Goal: Transaction & Acquisition: Book appointment/travel/reservation

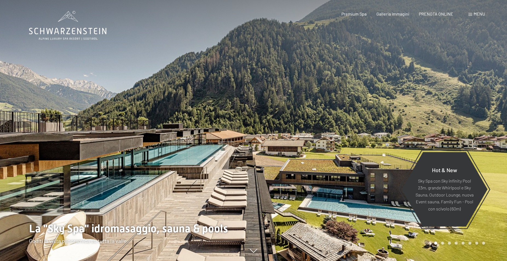
click at [475, 15] on span "Menu" at bounding box center [478, 13] width 11 height 5
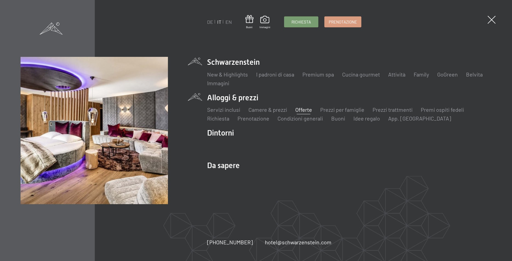
click at [304, 109] on link "Offerte" at bounding box center [303, 109] width 17 height 7
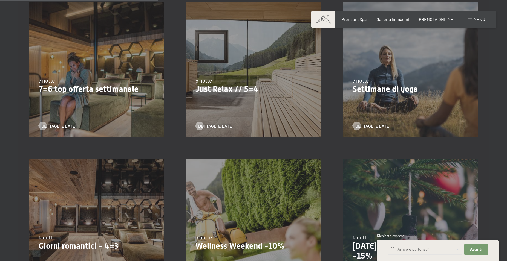
scroll to position [335, 0]
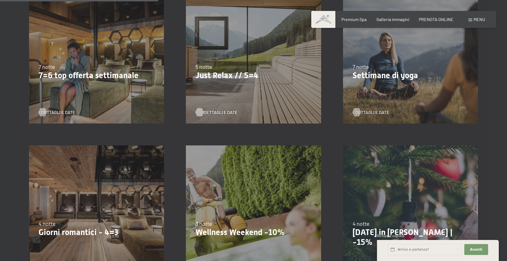
click at [214, 112] on span "Dettagli e Date" at bounding box center [221, 112] width 34 height 6
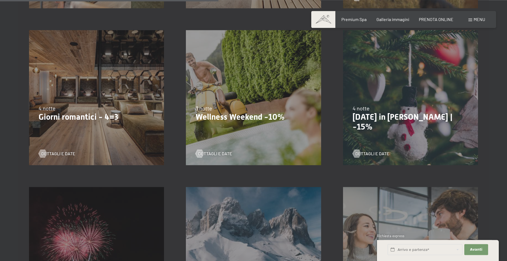
scroll to position [447, 0]
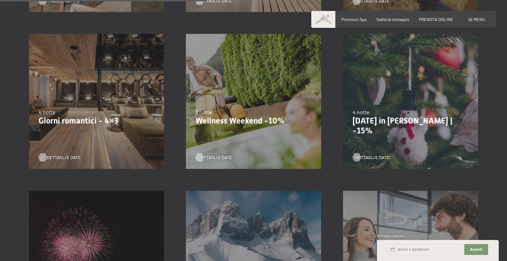
click at [66, 158] on span "Dettagli e Date" at bounding box center [64, 158] width 34 height 6
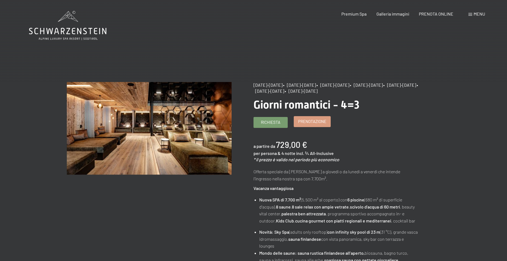
click at [317, 125] on span "Prenotazione" at bounding box center [312, 122] width 28 height 6
click at [316, 125] on span "Prenotazione" at bounding box center [312, 122] width 28 height 6
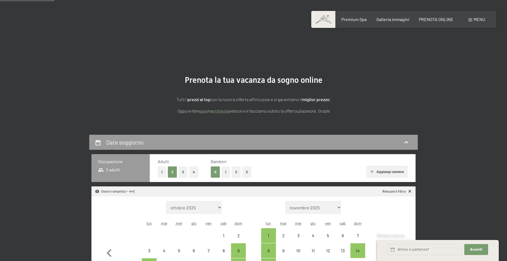
select select "[DATE]"
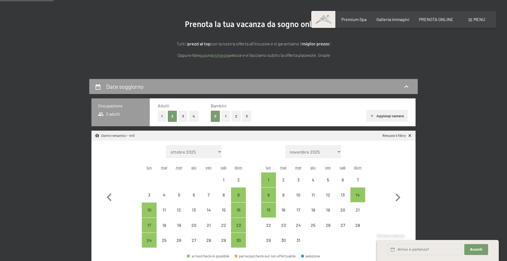
scroll to position [84, 0]
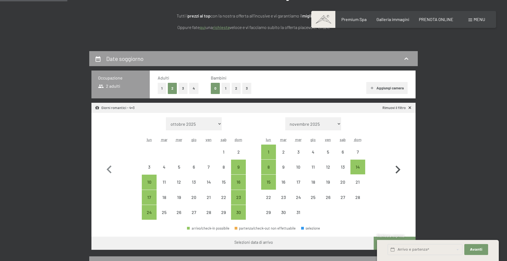
click at [396, 170] on icon "button" at bounding box center [398, 170] width 16 height 16
select select "[DATE]"
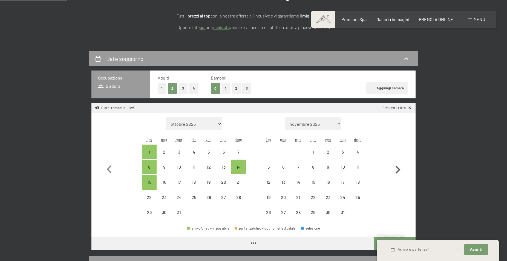
select select "[DATE]"
click at [397, 170] on icon "button" at bounding box center [398, 170] width 16 height 16
select select "[DATE]"
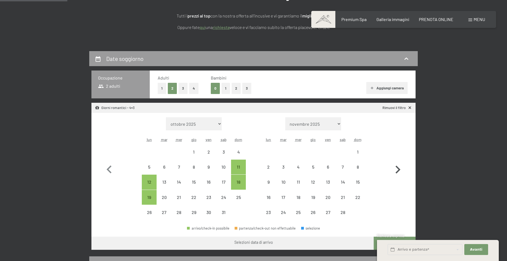
click at [397, 170] on icon "button" at bounding box center [398, 170] width 16 height 16
select select "[DATE]"
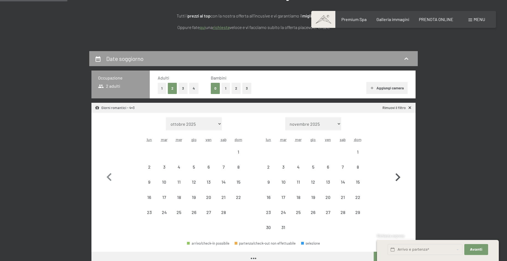
click at [397, 170] on button "button" at bounding box center [398, 176] width 16 height 118
select select "[DATE]"
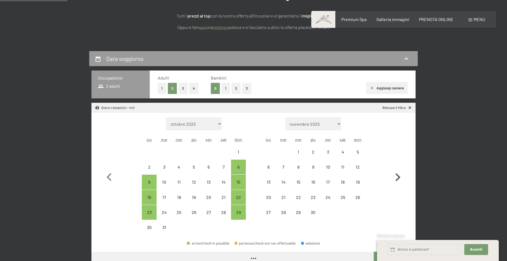
select select "[DATE]"
click at [399, 177] on icon "button" at bounding box center [397, 178] width 5 height 8
select select "[DATE]"
select select "2026-05-01"
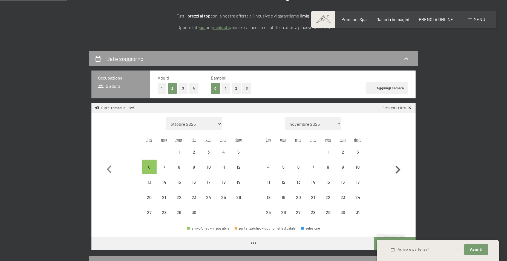
click at [399, 177] on icon "button" at bounding box center [398, 170] width 16 height 16
select select "2026-05-01"
select select "2026-06-01"
select select "2026-05-01"
select select "2026-06-01"
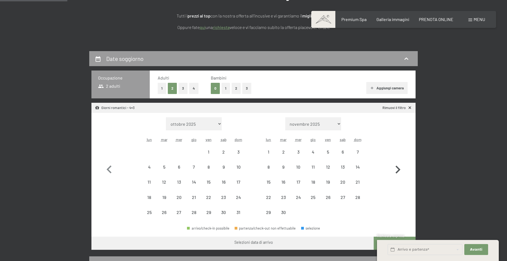
click at [397, 171] on icon "button" at bounding box center [398, 170] width 16 height 16
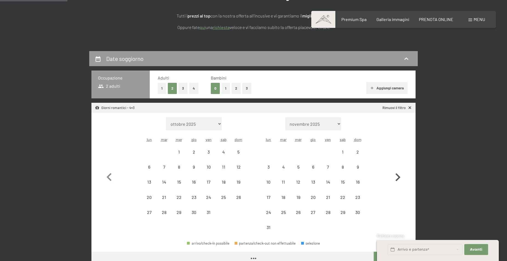
select select "2026-07-01"
select select "2026-08-01"
click at [398, 177] on icon "button" at bounding box center [397, 178] width 5 height 8
select select "2026-08-01"
select select "2026-09-01"
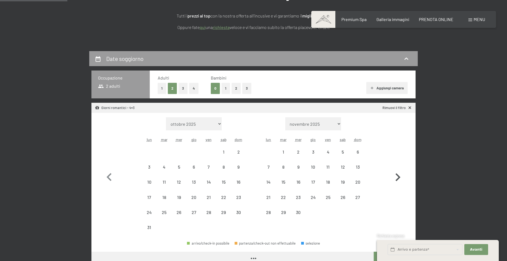
select select "2026-08-01"
select select "2026-09-01"
click at [398, 177] on icon "button" at bounding box center [397, 178] width 5 height 8
select select "2026-09-01"
select select "2026-10-01"
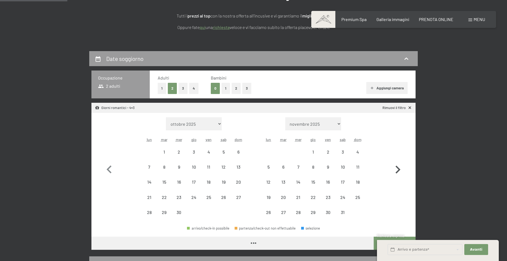
select select "2026-09-01"
select select "2026-10-01"
click at [398, 177] on icon "button" at bounding box center [398, 170] width 16 height 16
select select "2026-10-01"
select select "2026-11-01"
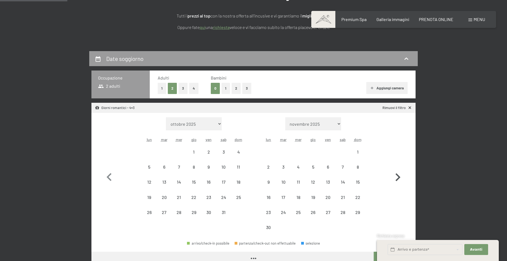
select select "2026-10-01"
select select "2026-11-01"
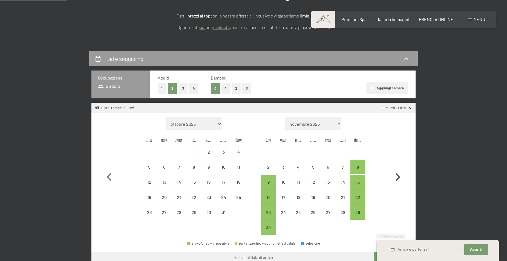
click at [398, 177] on icon "button" at bounding box center [397, 178] width 5 height 8
select select "2026-11-01"
select select "2026-12-01"
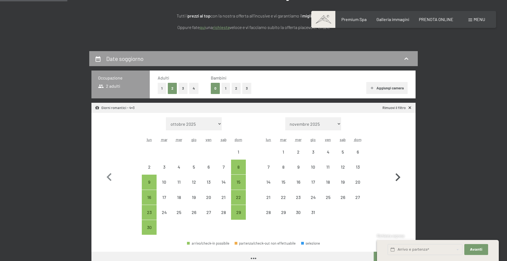
select select "2026-11-01"
select select "2026-12-01"
click at [398, 177] on icon "button" at bounding box center [398, 178] width 16 height 16
select select "2026-12-01"
select select "2027-01-01"
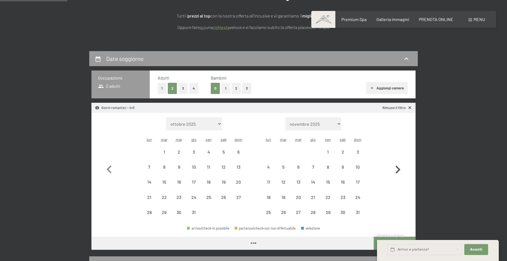
select select "2026-12-01"
select select "2027-01-01"
click at [108, 169] on icon "button" at bounding box center [108, 170] width 5 height 8
select select "2026-11-01"
select select "2026-12-01"
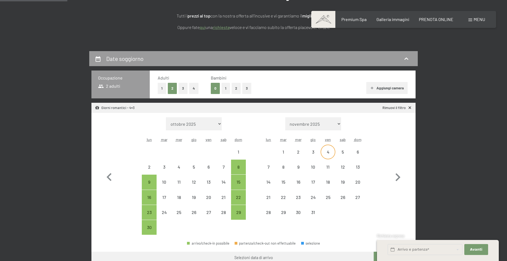
click at [327, 152] on div "4" at bounding box center [328, 157] width 14 height 14
select select "2026-11-01"
select select "2026-12-01"
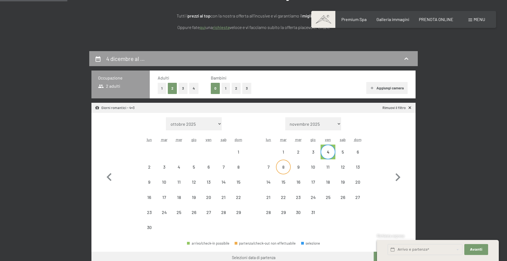
click at [282, 167] on div "8" at bounding box center [283, 172] width 14 height 14
select select "2026-11-01"
select select "2026-12-01"
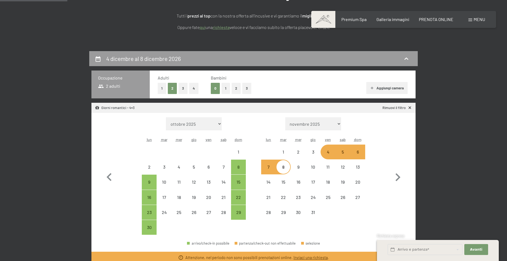
select select "[DATE]"
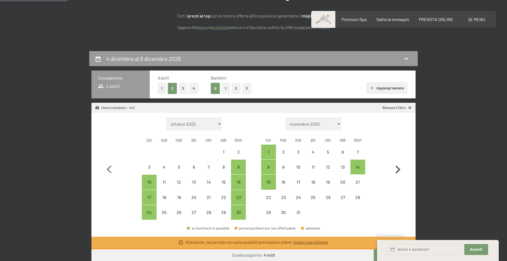
click at [399, 169] on icon "button" at bounding box center [397, 170] width 5 height 8
select select "[DATE]"
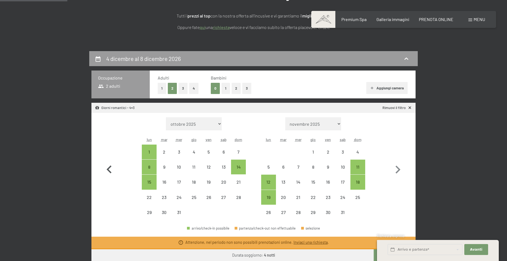
click at [109, 167] on icon "button" at bounding box center [109, 170] width 16 height 16
select select "[DATE]"
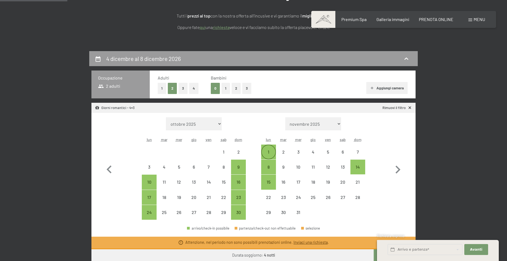
click at [269, 152] on div "1" at bounding box center [269, 157] width 14 height 14
select select "[DATE]"
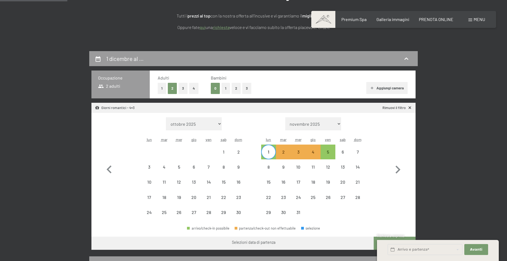
click at [267, 154] on div "1" at bounding box center [269, 157] width 14 height 14
select select "[DATE]"
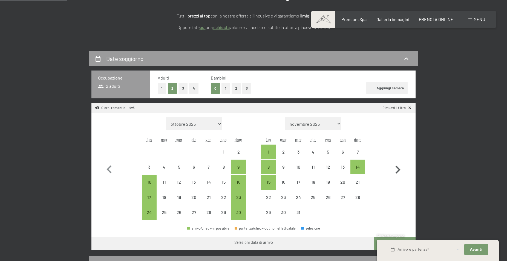
click at [398, 171] on icon "button" at bounding box center [398, 170] width 16 height 16
select select "[DATE]"
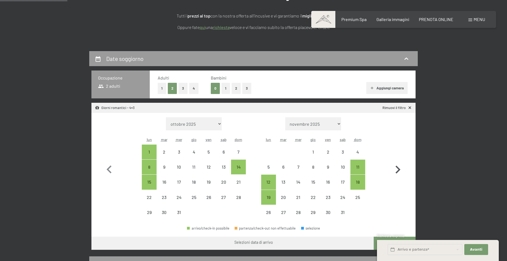
click at [399, 169] on icon "button" at bounding box center [397, 170] width 5 height 8
select select "[DATE]"
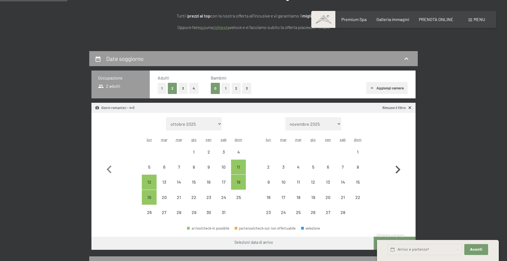
click at [399, 170] on icon "button" at bounding box center [397, 170] width 5 height 8
select select "[DATE]"
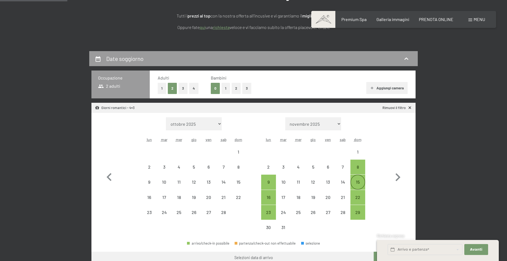
click at [358, 181] on div "15" at bounding box center [358, 187] width 14 height 14
select select "[DATE]"
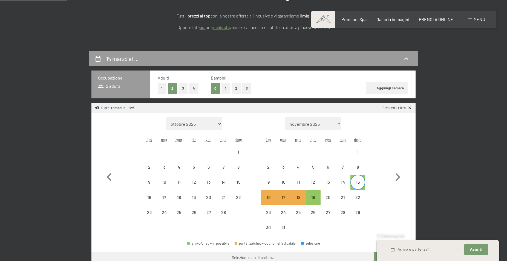
click at [359, 182] on div "15" at bounding box center [358, 187] width 14 height 14
select select "[DATE]"
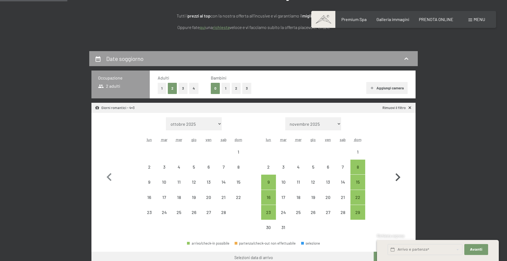
click at [398, 178] on icon "button" at bounding box center [398, 178] width 16 height 16
select select "[DATE]"
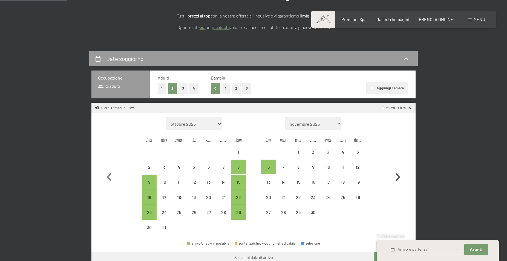
click at [397, 177] on icon "button" at bounding box center [398, 178] width 16 height 16
select select "[DATE]"
select select "2026-05-01"
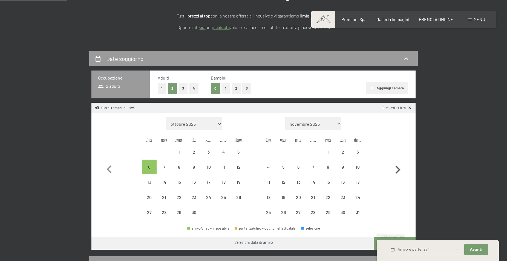
click at [400, 169] on icon "button" at bounding box center [397, 170] width 5 height 8
select select "2026-05-01"
select select "2026-06-01"
click at [399, 169] on icon "button" at bounding box center [397, 170] width 5 height 8
select select "2026-06-01"
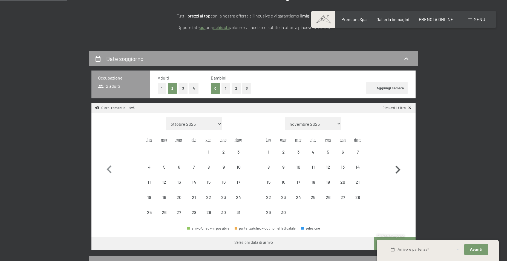
select select "2026-07-01"
click at [399, 169] on icon "button" at bounding box center [397, 170] width 5 height 8
select select "2026-07-01"
select select "2026-08-01"
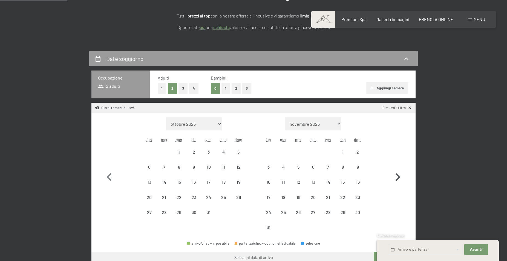
click at [399, 169] on button "button" at bounding box center [398, 176] width 16 height 118
select select "2026-08-01"
select select "2026-09-01"
click at [397, 177] on icon "button" at bounding box center [398, 178] width 16 height 16
select select "2026-09-01"
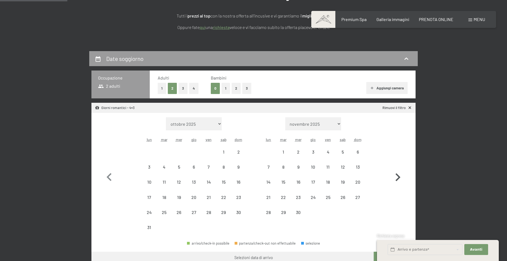
select select "2026-10-01"
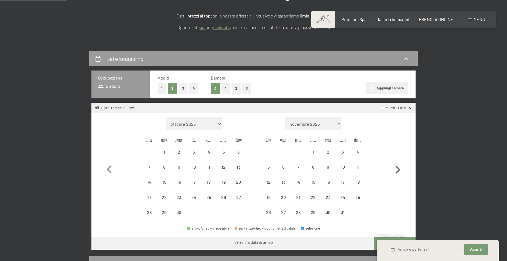
click at [399, 177] on icon "button" at bounding box center [398, 170] width 16 height 16
select select "2026-10-01"
select select "2026-11-01"
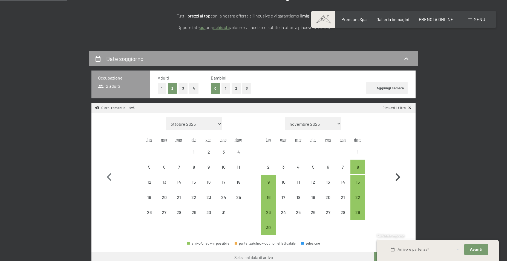
click at [397, 177] on icon "button" at bounding box center [398, 178] width 16 height 16
select select "2026-11-01"
select select "2026-12-01"
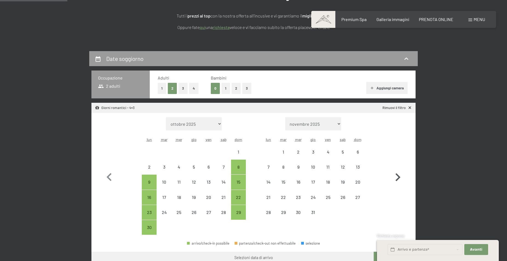
click at [398, 178] on icon "button" at bounding box center [397, 178] width 5 height 8
select select "2026-12-01"
select select "2027-01-01"
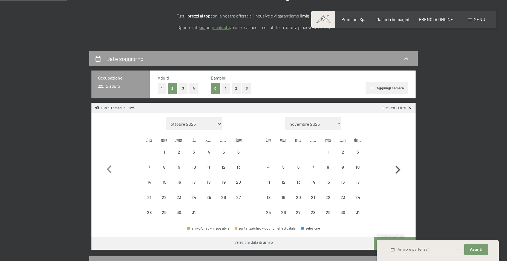
click at [398, 178] on button "button" at bounding box center [398, 168] width 16 height 103
select select "2027-01-01"
select select "2027-02-01"
select select "2027-01-01"
select select "2027-02-01"
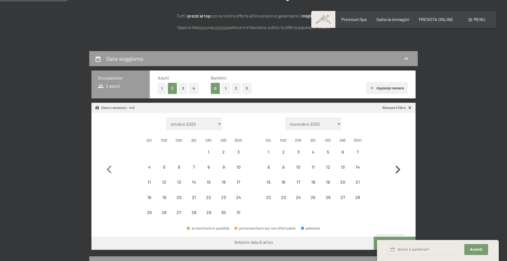
click at [398, 178] on button "button" at bounding box center [398, 168] width 16 height 103
select select "2027-02-01"
select select "2027-03-01"
click at [398, 178] on button "button" at bounding box center [398, 168] width 16 height 103
select select "2027-03-01"
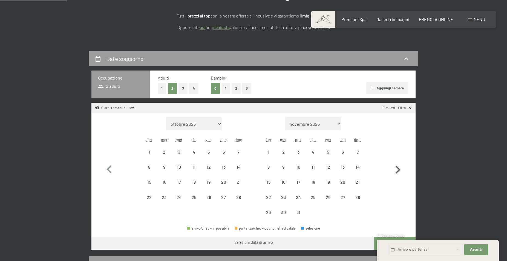
select select "2027-04-01"
select select "2027-03-01"
select select "2027-04-01"
click at [398, 178] on button "button" at bounding box center [398, 168] width 16 height 103
select select "2027-04-01"
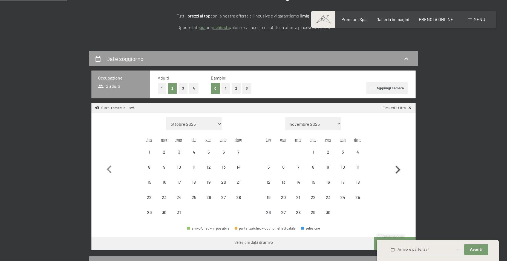
select select "2027-05-01"
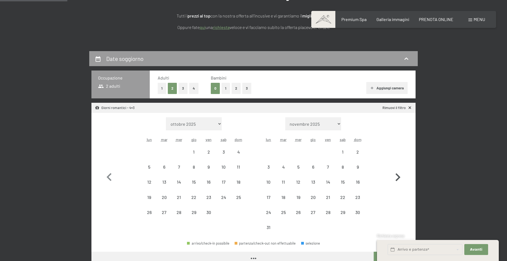
select select "2027-04-01"
select select "2027-05-01"
click at [109, 176] on icon "button" at bounding box center [108, 177] width 5 height 8
select select "2027-03-01"
select select "2027-04-01"
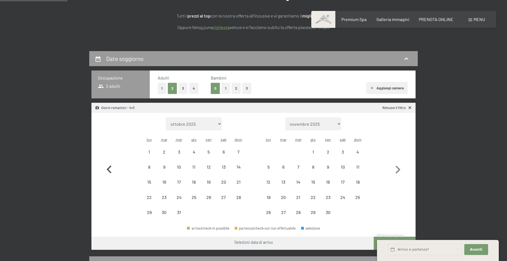
click at [109, 176] on icon "button" at bounding box center [109, 170] width 16 height 16
select select "2027-02-01"
select select "2027-03-01"
click at [109, 176] on icon "button" at bounding box center [109, 170] width 16 height 16
select select "2027-01-01"
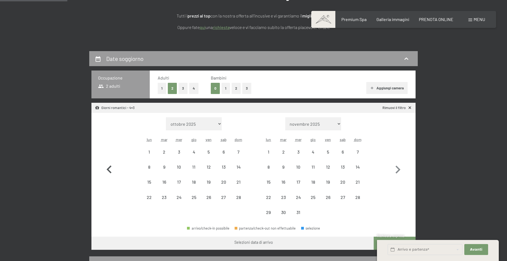
select select "2027-02-01"
click at [109, 176] on icon "button" at bounding box center [109, 170] width 16 height 16
select select "2026-12-01"
select select "2027-01-01"
click at [109, 176] on icon "button" at bounding box center [109, 170] width 16 height 16
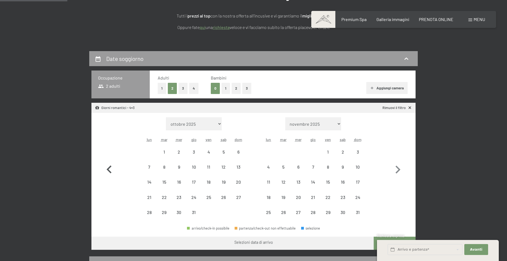
select select "2026-11-01"
select select "2026-12-01"
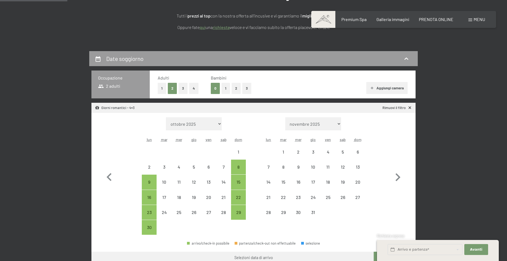
click at [394, 109] on link "Rimuovi il filtro" at bounding box center [397, 108] width 30 height 5
select select "2026-11-01"
select select "2026-12-01"
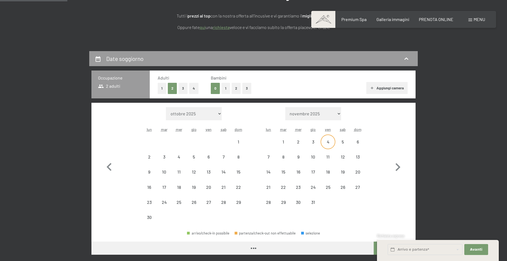
select select "2026-11-01"
select select "2026-12-01"
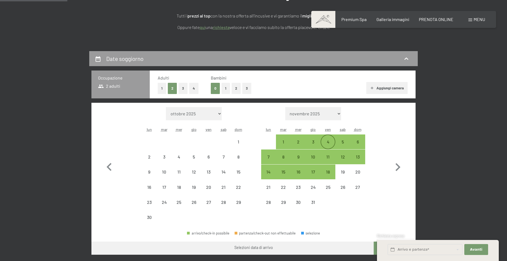
select select "2026-11-01"
select select "2026-12-01"
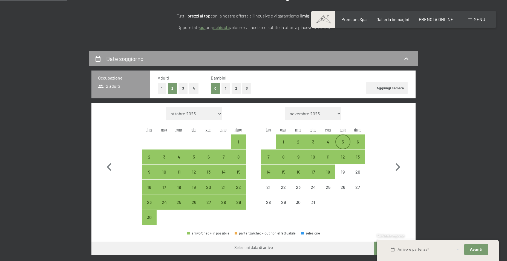
click at [342, 141] on div "5" at bounding box center [343, 147] width 14 height 14
select select "2026-11-01"
select select "2026-12-01"
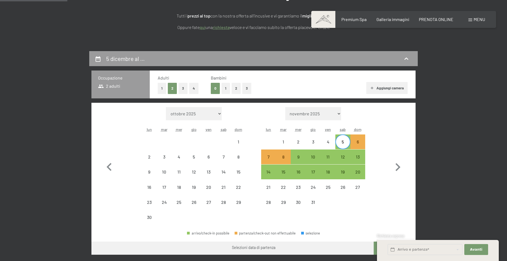
click at [371, 128] on div "Mese/anno ottobre 2025 novembre 2025 dicembre 2025 gennaio 2026 febbraio 2026 m…" at bounding box center [253, 166] width 305 height 118
click at [325, 141] on div "4" at bounding box center [328, 147] width 14 height 14
select select "2026-11-01"
select select "2026-12-01"
click at [283, 157] on div "8" at bounding box center [283, 162] width 14 height 14
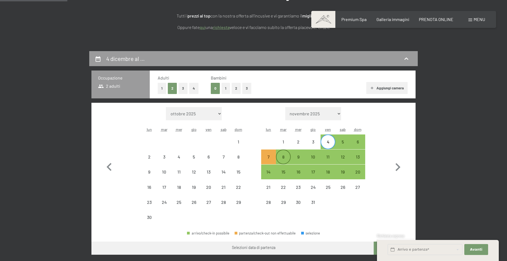
select select "2026-11-01"
select select "2026-12-01"
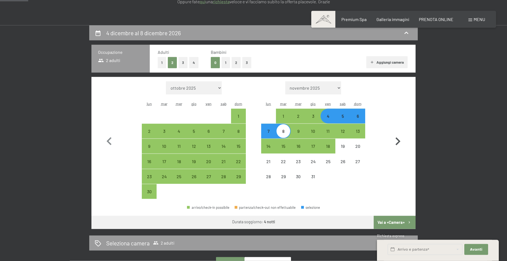
scroll to position [140, 0]
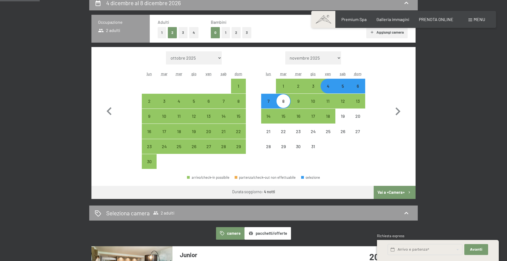
click at [392, 192] on button "Vai a «Camera»" at bounding box center [395, 192] width 42 height 13
select select "2026-11-01"
select select "2026-12-01"
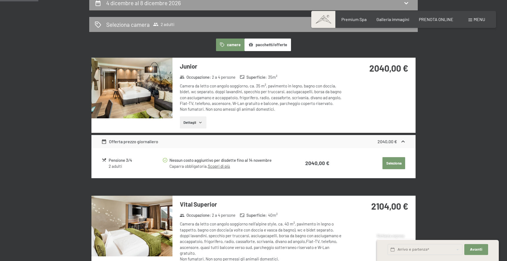
scroll to position [135, 0]
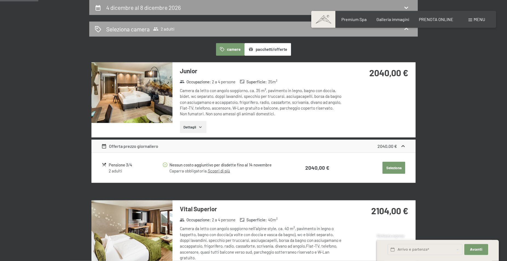
click at [171, 27] on span "2 adulti" at bounding box center [163, 28] width 21 height 5
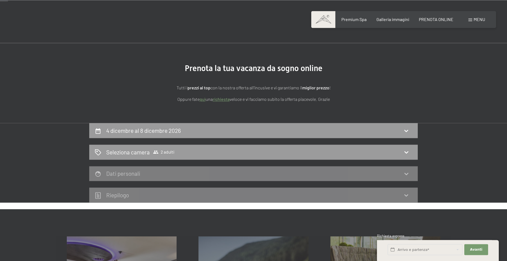
scroll to position [0, 0]
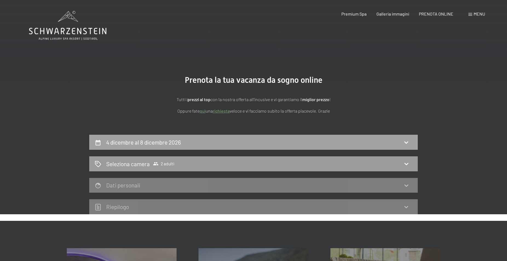
click at [202, 143] on div "4 dicembre al 8 dicembre 2026" at bounding box center [253, 142] width 317 height 8
select select "2026-11-01"
select select "2026-12-01"
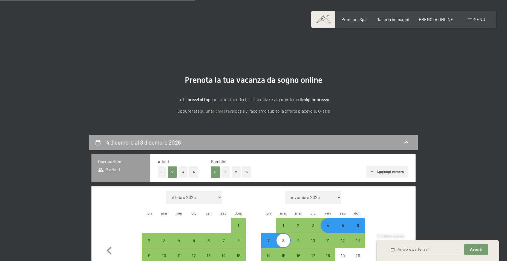
scroll to position [135, 0]
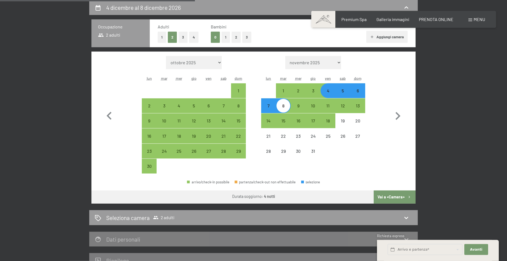
click at [226, 36] on button "1" at bounding box center [225, 37] width 8 height 11
select select "2026-11-01"
select select "2026-12-01"
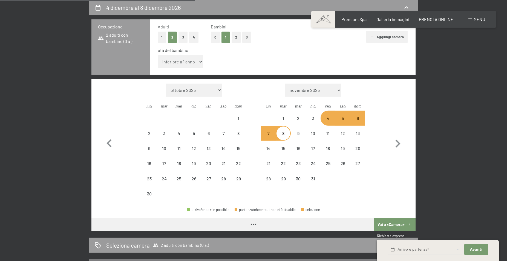
select select "2026-11-01"
select select "2026-12-01"
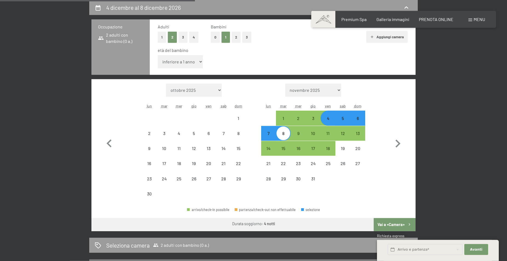
select select "2026-11-01"
select select "2026-12-01"
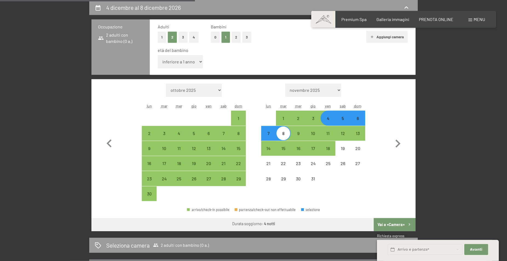
click at [158, 55] on select "inferiore a 1 anno 1 anno 2 anni 3 anni 4 anni 5 anni 6 anni 7 anni 8 anni 9 an…" at bounding box center [180, 61] width 45 height 13
select select "14"
click option "14 anni" at bounding box center [0, 0] width 0 height 0
select select "2026-11-01"
select select "2026-12-01"
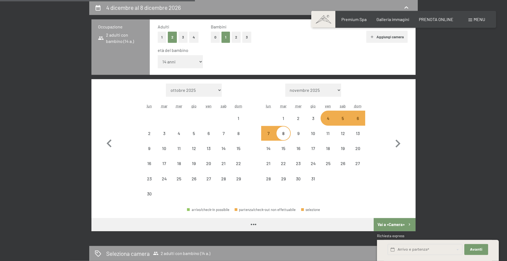
select select "2026-11-01"
select select "2026-12-01"
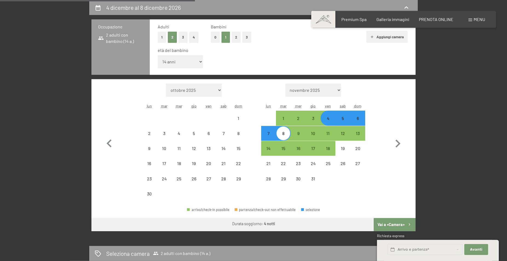
select select "2026-11-01"
select select "2026-12-01"
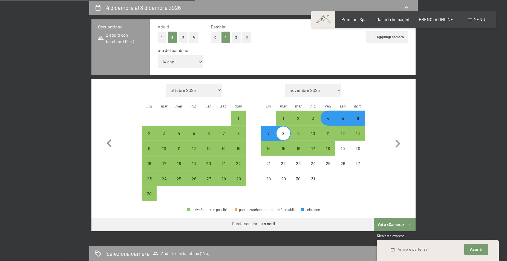
click at [384, 223] on button "Vai a «Camera»" at bounding box center [395, 224] width 42 height 13
select select "2026-11-01"
select select "2026-12-01"
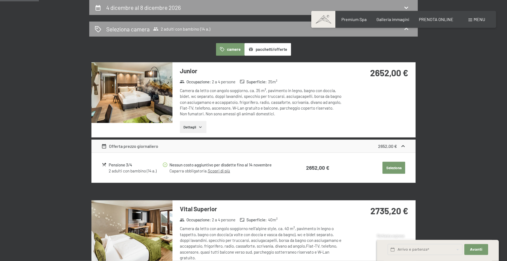
click at [137, 93] on img at bounding box center [131, 92] width 81 height 61
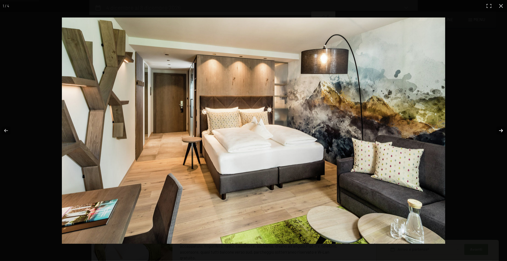
click at [501, 131] on button "button" at bounding box center [497, 130] width 19 height 27
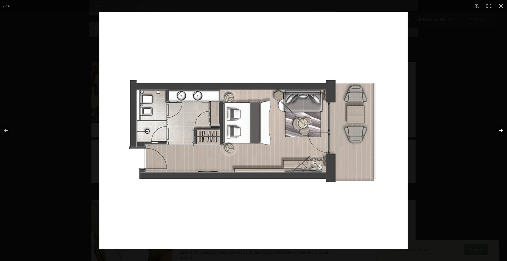
click at [500, 130] on button "button" at bounding box center [497, 130] width 19 height 27
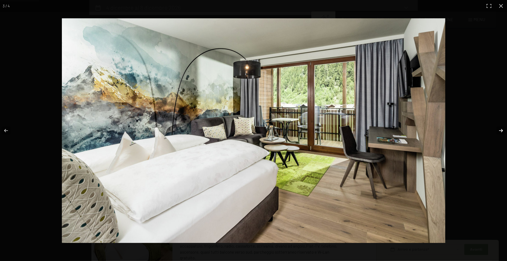
click at [500, 130] on button "button" at bounding box center [497, 130] width 19 height 27
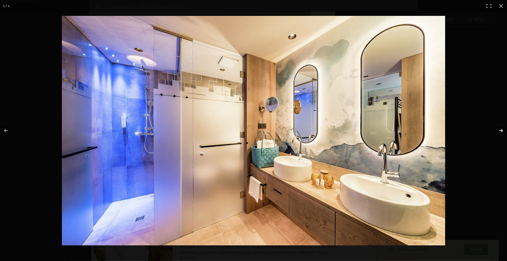
click at [500, 130] on button "button" at bounding box center [497, 130] width 19 height 27
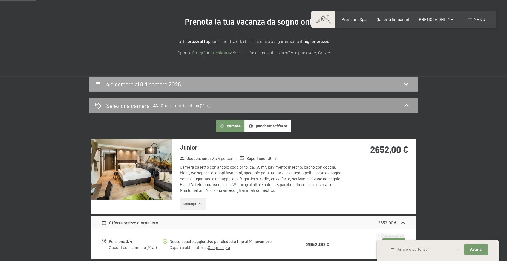
scroll to position [51, 0]
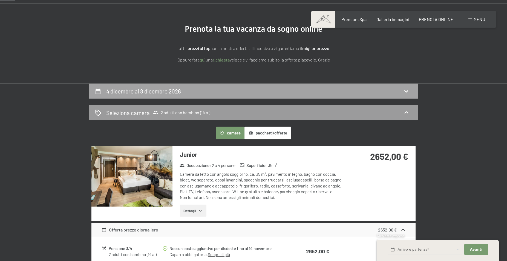
click at [165, 91] on h2 "4 dicembre al 8 dicembre 2026" at bounding box center [143, 91] width 75 height 7
select select "14"
select select "2026-11-01"
select select "2026-12-01"
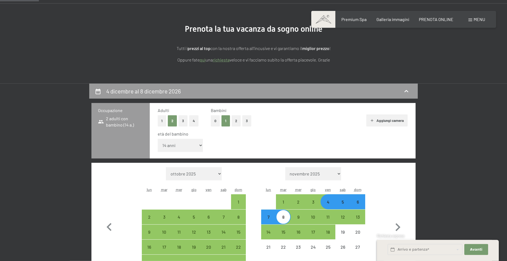
scroll to position [135, 0]
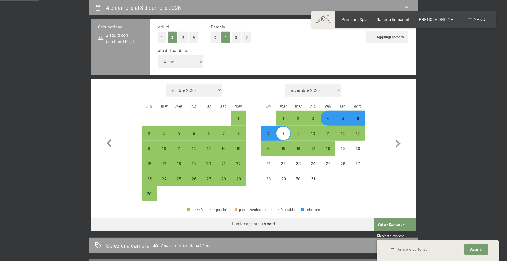
click at [329, 120] on div "4" at bounding box center [328, 123] width 14 height 14
select select "2026-11-01"
select select "2026-12-01"
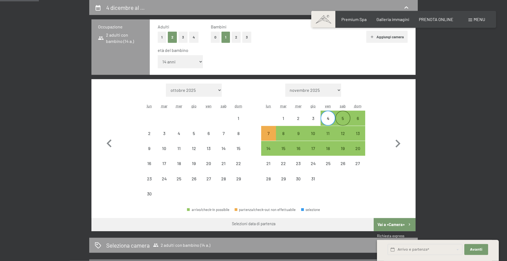
click at [343, 120] on div "5" at bounding box center [343, 123] width 14 height 14
select select "2026-11-01"
select select "2026-12-01"
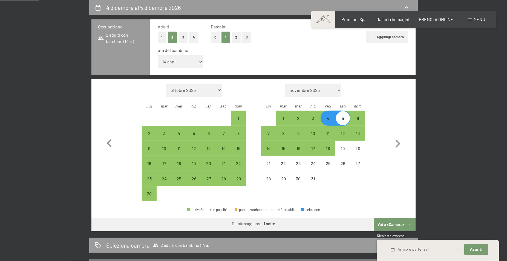
click at [343, 119] on div "5" at bounding box center [343, 123] width 14 height 14
select select "2026-11-01"
select select "2026-12-01"
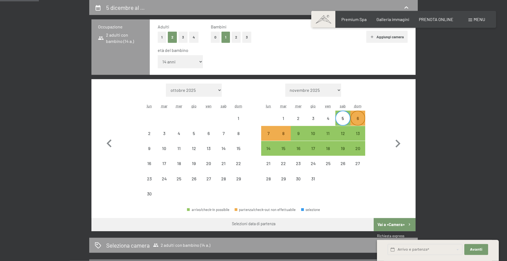
click at [358, 117] on div "6" at bounding box center [358, 123] width 14 height 14
select select "2026-11-01"
select select "2026-12-01"
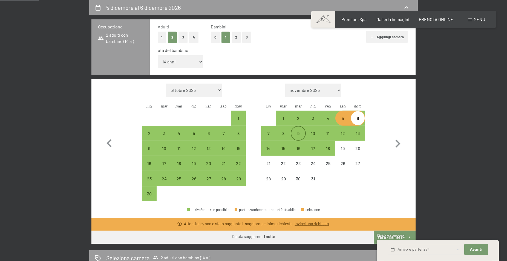
click at [297, 132] on div "9" at bounding box center [298, 138] width 14 height 14
select select "2026-11-01"
select select "2026-12-01"
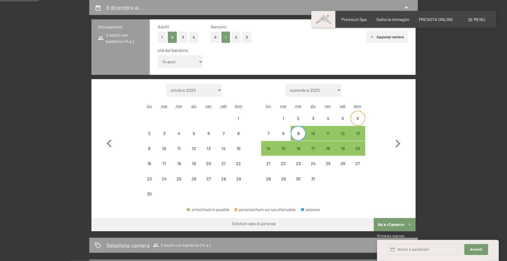
click at [357, 119] on div "6" at bounding box center [358, 123] width 14 height 14
select select "2026-11-01"
select select "2026-12-01"
click at [296, 131] on div "9" at bounding box center [298, 134] width 14 height 14
select select "2026-11-01"
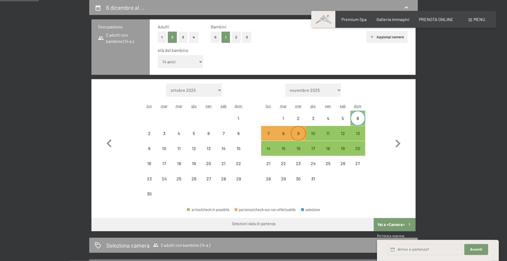
select select "2026-12-01"
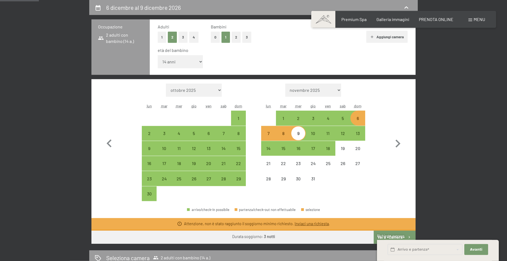
click at [268, 134] on div "7" at bounding box center [269, 138] width 14 height 14
select select "2026-11-01"
select select "2026-12-01"
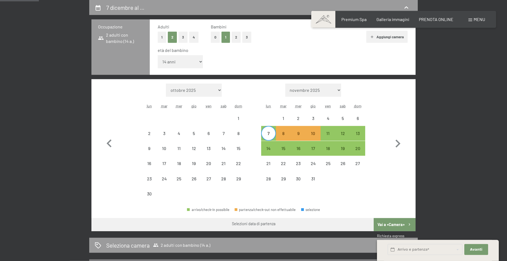
click at [269, 136] on div "7" at bounding box center [269, 138] width 14 height 14
select select "2026-11-01"
select select "2026-12-01"
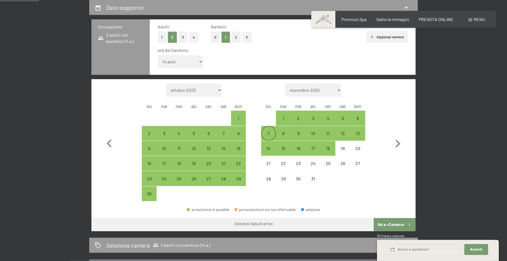
click at [269, 135] on div "7" at bounding box center [269, 138] width 14 height 14
select select "2026-11-01"
select select "2026-12-01"
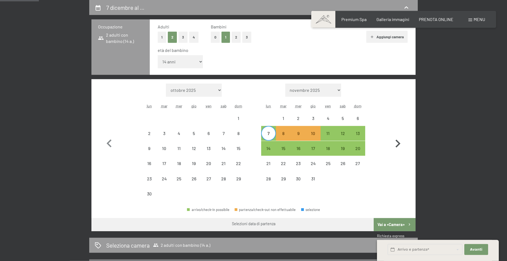
click at [399, 145] on icon "button" at bounding box center [397, 144] width 5 height 8
select select "2026-12-01"
select select "2027-01-01"
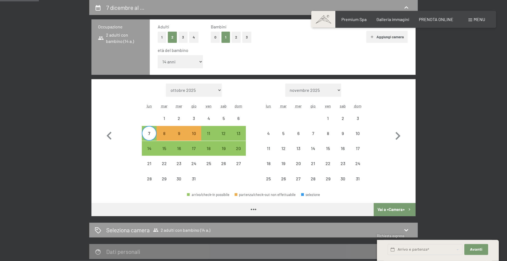
select select "2026-12-01"
select select "2027-01-01"
click at [237, 149] on span "Consenso marketing*" at bounding box center [221, 146] width 41 height 5
click at [198, 149] on input "Consenso marketing*" at bounding box center [195, 146] width 5 height 5
click at [236, 149] on span "Consenso marketing*" at bounding box center [221, 146] width 41 height 5
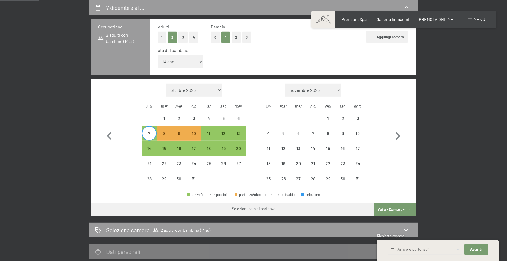
click at [198, 149] on input "Consenso marketing*" at bounding box center [195, 146] width 5 height 5
checkbox input "false"
click at [155, 134] on div "7" at bounding box center [149, 138] width 14 height 14
select select "2026-12-01"
select select "2027-01-01"
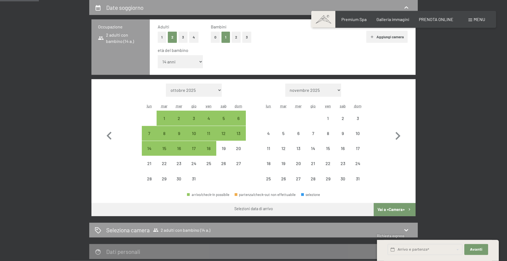
click at [208, 148] on span "Consenso marketing*" at bounding box center [221, 146] width 41 height 5
click at [198, 148] on input "Consenso marketing*" at bounding box center [195, 146] width 5 height 5
click at [207, 149] on span "Consenso marketing*" at bounding box center [221, 146] width 41 height 5
click at [198, 149] on input "Consenso marketing*" at bounding box center [195, 146] width 5 height 5
click at [207, 148] on span "Consenso marketing*" at bounding box center [221, 146] width 41 height 5
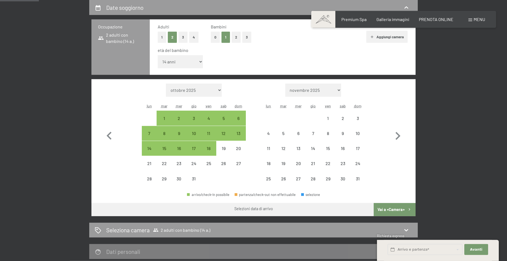
click at [198, 148] on input "Consenso marketing*" at bounding box center [195, 146] width 5 height 5
checkbox input "false"
click at [238, 134] on div "13" at bounding box center [239, 138] width 14 height 14
select select "2026-12-01"
select select "2027-01-01"
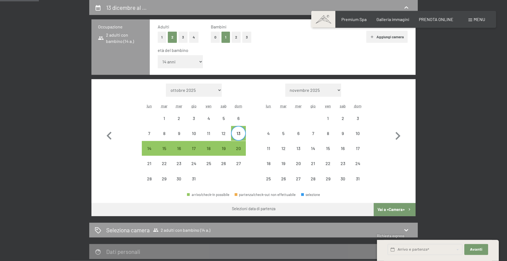
click at [238, 137] on div "13" at bounding box center [239, 138] width 14 height 14
select select "2026-12-01"
select select "2027-01-01"
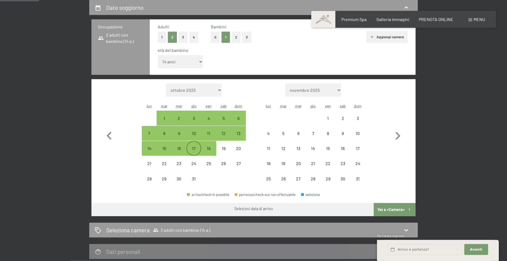
click at [192, 149] on div "17" at bounding box center [194, 153] width 14 height 14
select select "2026-12-01"
select select "2027-01-01"
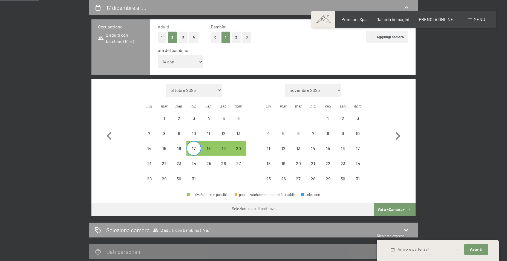
click at [196, 149] on div "17" at bounding box center [194, 153] width 14 height 14
select select "2026-12-01"
select select "2027-01-01"
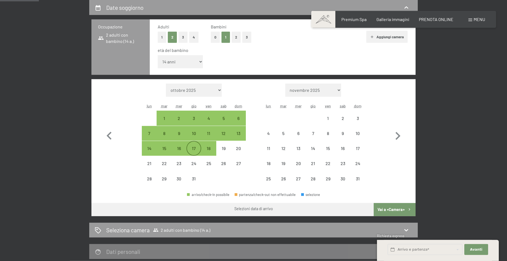
click at [194, 149] on div "17" at bounding box center [194, 153] width 14 height 14
select select "2026-12-01"
select select "2027-01-01"
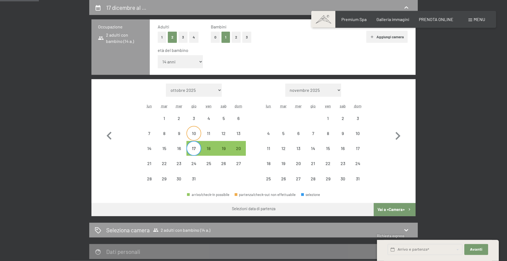
click at [193, 134] on div "10" at bounding box center [194, 138] width 14 height 14
select select "2026-12-01"
select select "2027-01-01"
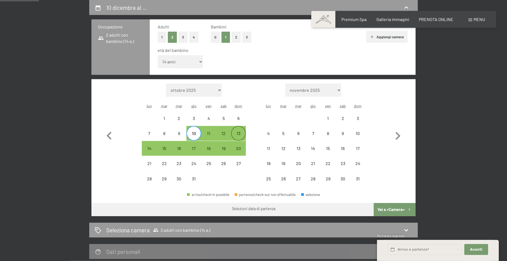
click at [240, 134] on div "13" at bounding box center [239, 138] width 14 height 14
select select "2026-12-01"
select select "2027-01-01"
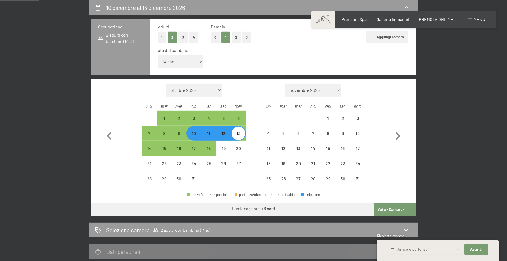
click at [393, 209] on button "Vai a «Camera»" at bounding box center [395, 209] width 42 height 13
select select "2026-12-01"
select select "2027-01-01"
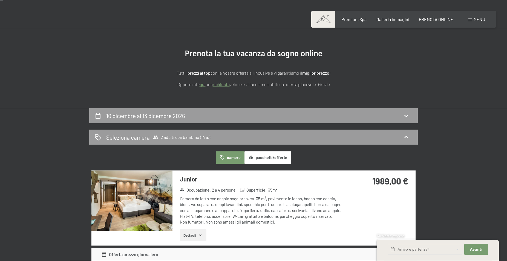
scroll to position [56, 0]
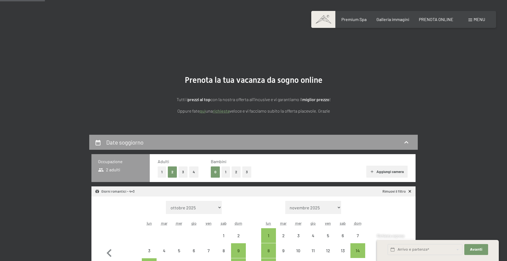
select select "[DATE]"
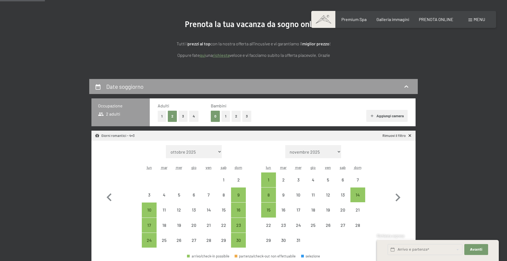
scroll to position [56, 0]
click at [358, 195] on div "14" at bounding box center [358, 200] width 14 height 14
select select "[DATE]"
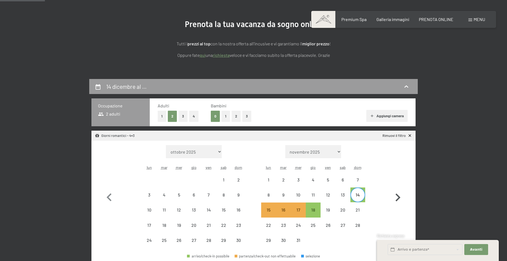
click at [399, 198] on icon "button" at bounding box center [397, 198] width 5 height 8
select select "[DATE]"
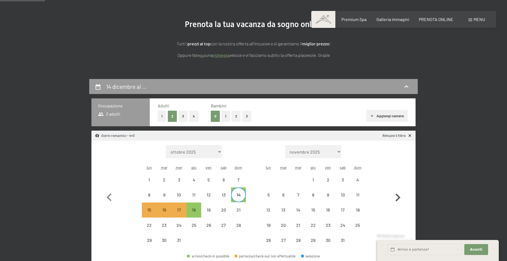
select select "[DATE]"
click at [241, 196] on div "14" at bounding box center [239, 200] width 14 height 14
select select "[DATE]"
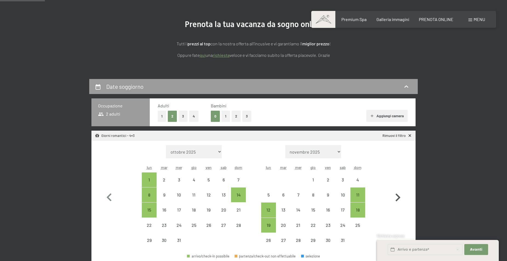
click at [398, 198] on icon "button" at bounding box center [398, 198] width 16 height 16
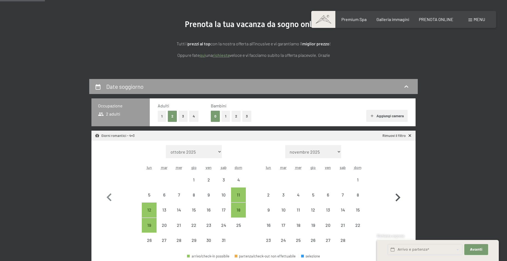
select select "[DATE]"
click at [399, 199] on icon "button" at bounding box center [397, 198] width 5 height 8
select select "[DATE]"
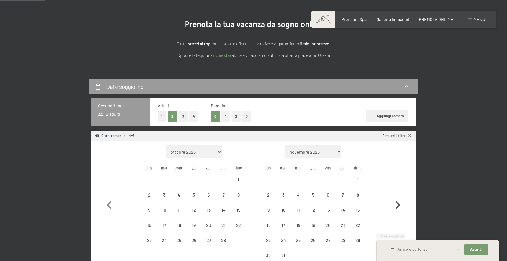
select select "[DATE]"
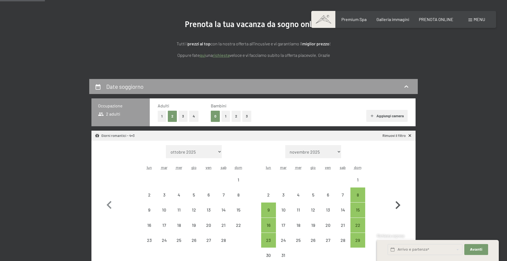
click at [399, 199] on icon "button" at bounding box center [398, 206] width 16 height 16
select select "[DATE]"
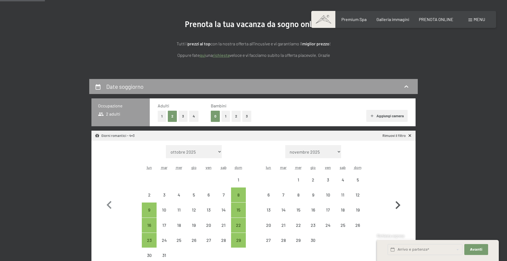
select select "[DATE]"
click at [239, 209] on div "15" at bounding box center [239, 215] width 14 height 14
select select "[DATE]"
